Goal: Check status: Check status

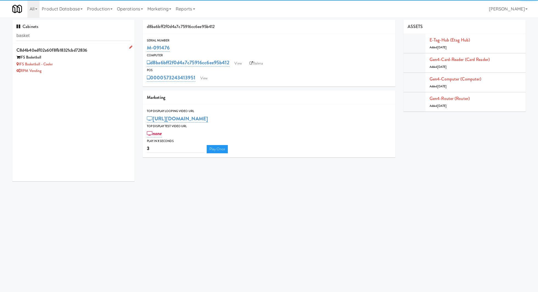
type input "basket"
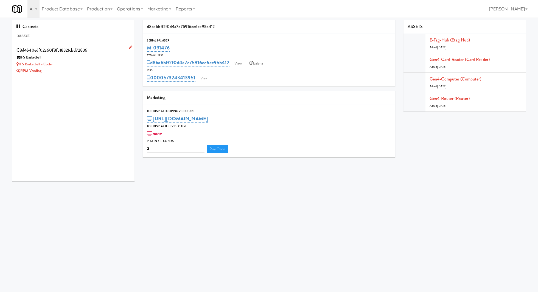
click at [81, 62] on div "IFS Basketball - Cooler" at bounding box center [73, 64] width 114 height 7
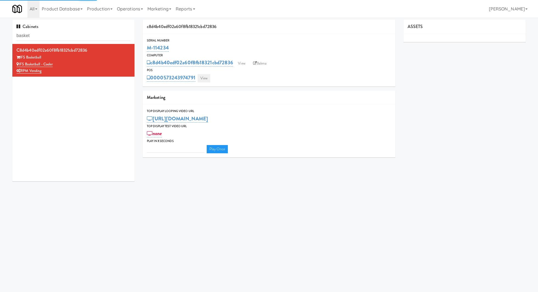
type input "3"
click at [203, 76] on link "View" at bounding box center [203, 78] width 13 height 8
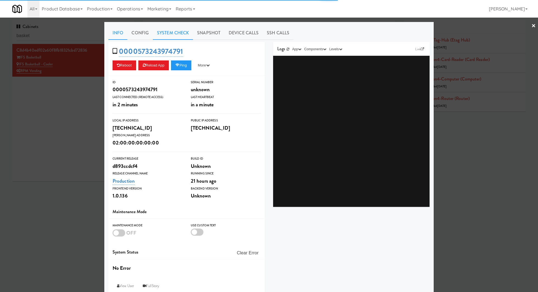
click at [182, 34] on link "System Check" at bounding box center [173, 33] width 40 height 14
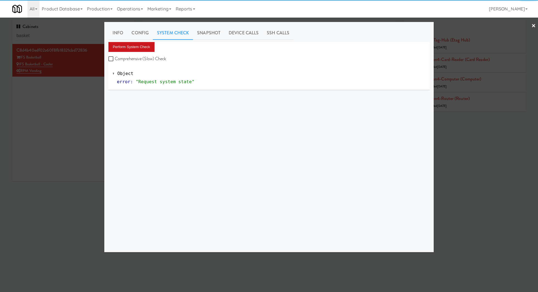
click at [145, 43] on button "Perform System Check" at bounding box center [131, 47] width 46 height 10
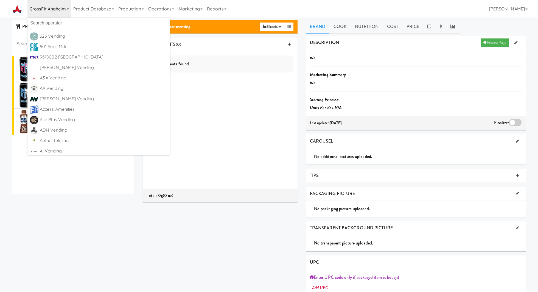
click at [55, 22] on input "text" at bounding box center [68, 23] width 82 height 8
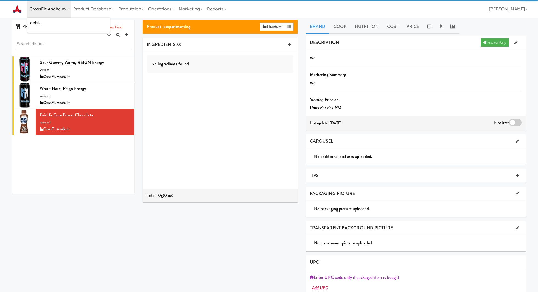
click at [60, 33] on div "PRODUCTS Hot Cold Drink Cutlery Non-Food experimenting finalized shipped discon…" at bounding box center [73, 38] width 122 height 36
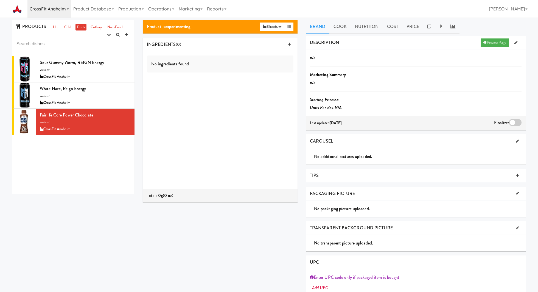
click at [44, 8] on link "CrossFit Anaheim" at bounding box center [49, 9] width 44 height 18
click at [45, 23] on input "delsk" at bounding box center [68, 23] width 82 height 8
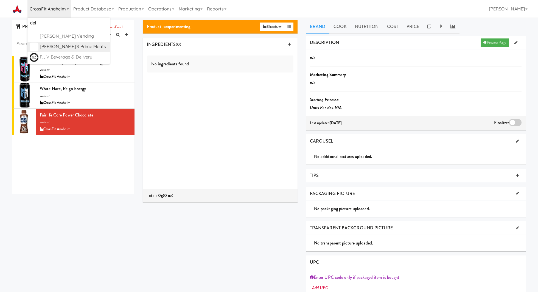
type input "del"
click at [58, 48] on div "[PERSON_NAME]'s Prime Meats" at bounding box center [74, 47] width 68 height 8
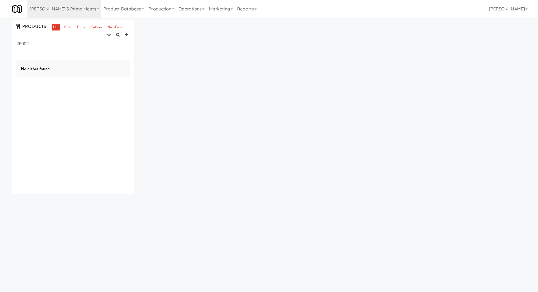
click at [29, 46] on input "26002" at bounding box center [73, 44] width 114 height 10
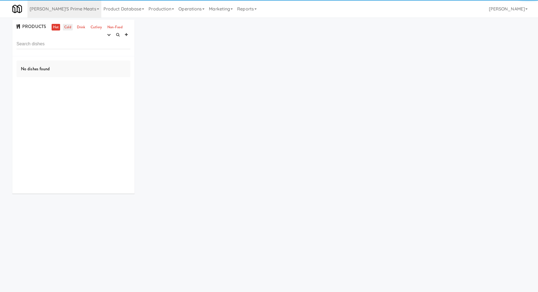
click at [64, 30] on link "Cold" at bounding box center [68, 27] width 10 height 7
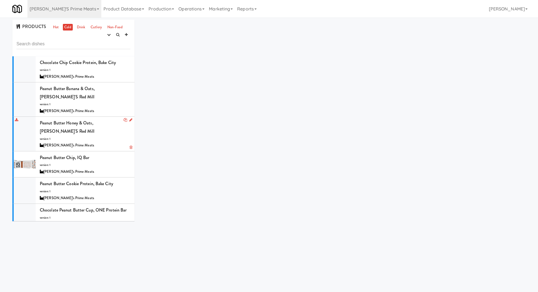
scroll to position [71, 0]
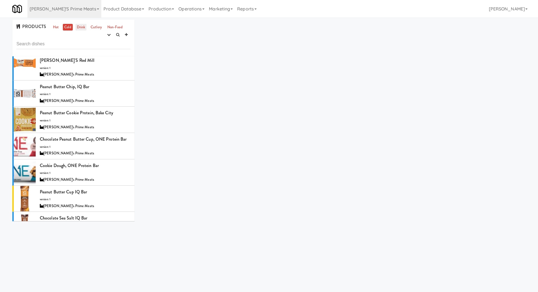
click at [82, 28] on link "Drink" at bounding box center [80, 27] width 11 height 7
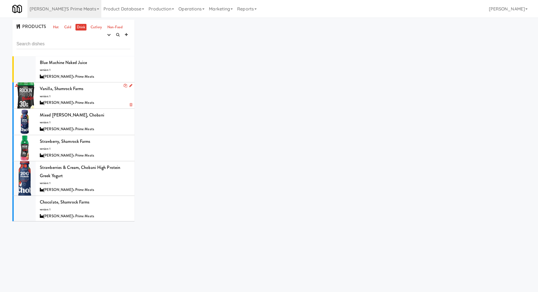
scroll to position [113, 0]
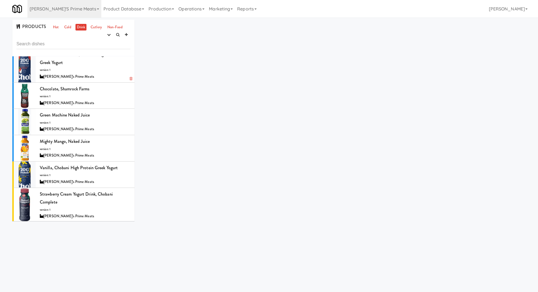
click at [107, 71] on div "Strawberries & Cream, Chobani High Protein Greek Yogurt version: 1 Delski's Pri…" at bounding box center [85, 65] width 91 height 30
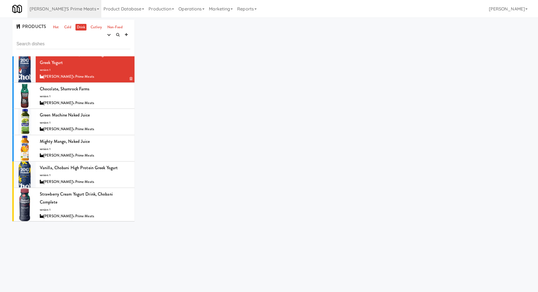
click at [107, 71] on div "Strawberries & Cream, Chobani High Protein Greek Yogurt version: 1 Delski's Pri…" at bounding box center [85, 65] width 91 height 30
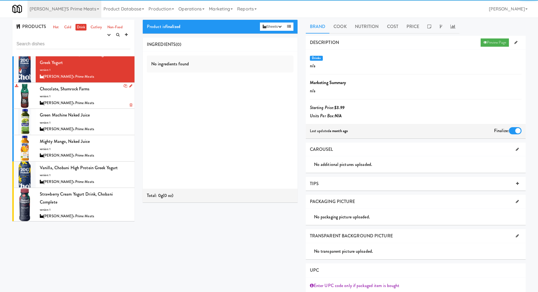
click at [103, 91] on div "Chocolate, Shamrock Farms version: 1 Delski's Prime Meats" at bounding box center [85, 96] width 91 height 22
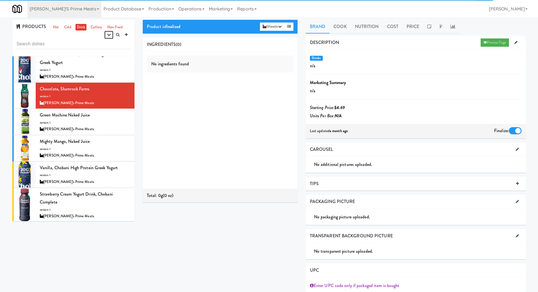
click at [109, 33] on icon "button" at bounding box center [109, 35] width 4 height 4
click at [107, 43] on link "experimenting" at bounding box center [91, 45] width 44 height 10
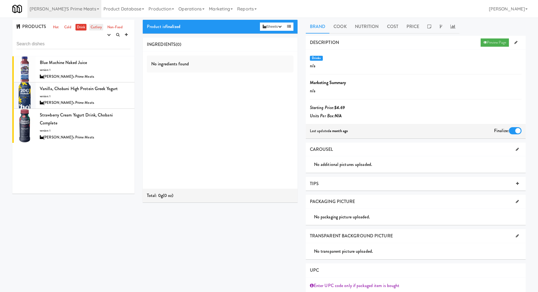
click at [94, 28] on link "Cutlery" at bounding box center [96, 27] width 14 height 7
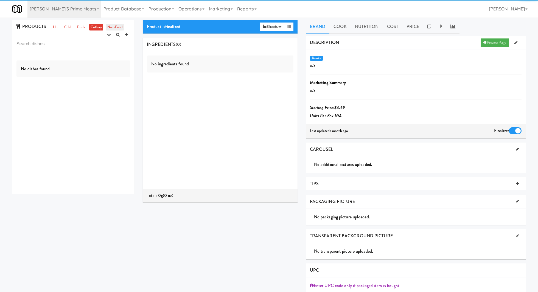
click at [111, 28] on link "Non-Food" at bounding box center [115, 27] width 18 height 7
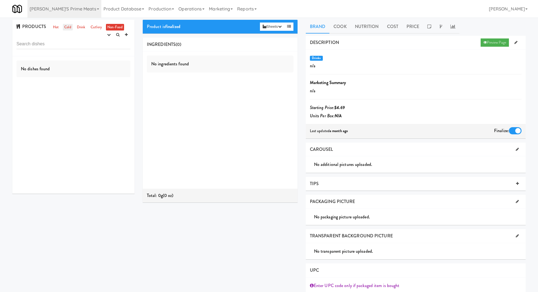
click at [69, 27] on link "Cold" at bounding box center [68, 27] width 10 height 7
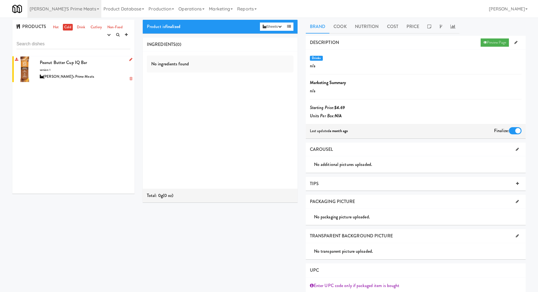
click at [99, 66] on div "Peanut Butter Cup IQ Bar version: 1 Delski's Prime Meats" at bounding box center [85, 69] width 91 height 22
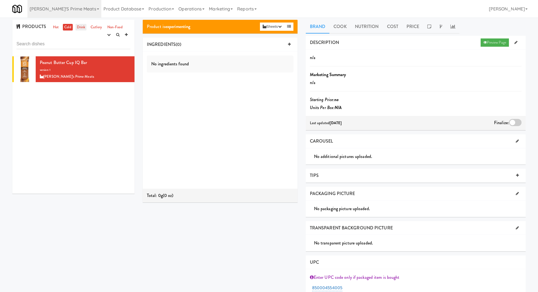
click at [78, 26] on link "Drink" at bounding box center [80, 27] width 11 height 7
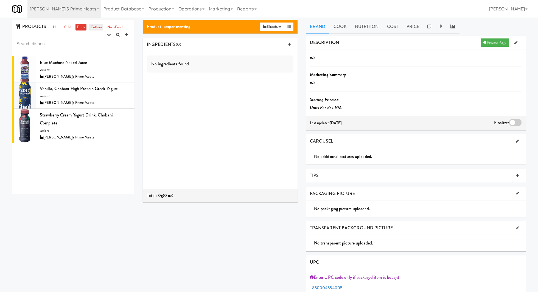
click at [94, 26] on link "Cutlery" at bounding box center [96, 27] width 14 height 7
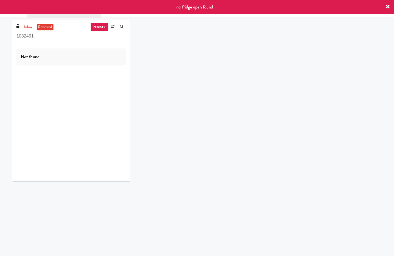
click at [159, 44] on div "inbox reviewed recent all unclear take inventory issue suspicious failed recent…" at bounding box center [197, 103] width 378 height 166
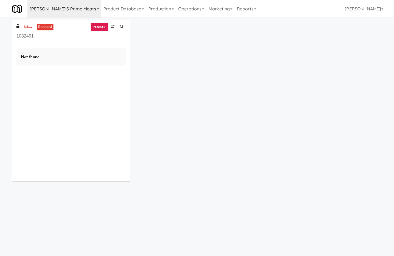
click at [53, 15] on link "[PERSON_NAME]'s Prime Meats" at bounding box center [64, 9] width 74 height 18
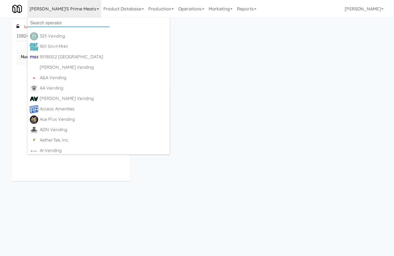
click at [54, 21] on input "text" at bounding box center [68, 23] width 82 height 8
type input "all"
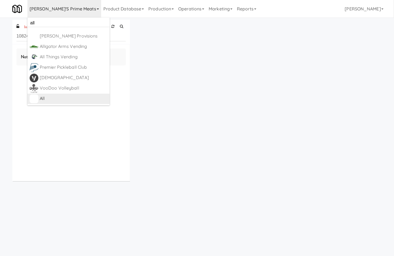
click at [69, 98] on div "All" at bounding box center [74, 99] width 68 height 8
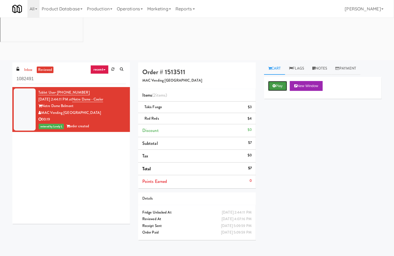
click at [278, 81] on button "Play" at bounding box center [277, 86] width 19 height 10
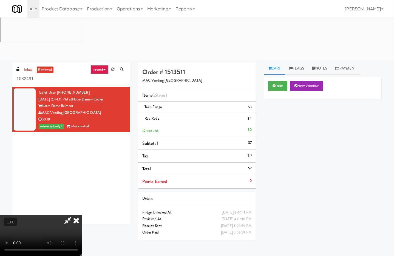
click at [82, 215] on video at bounding box center [41, 235] width 82 height 41
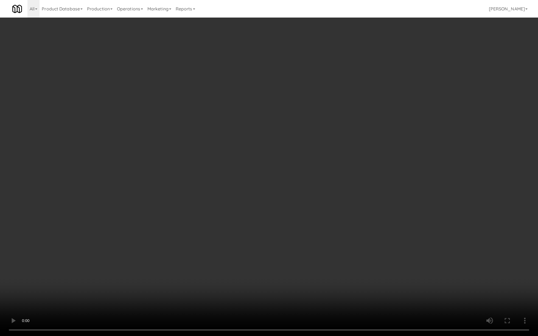
click at [132, 248] on video at bounding box center [269, 168] width 538 height 336
